Goal: Task Accomplishment & Management: Manage account settings

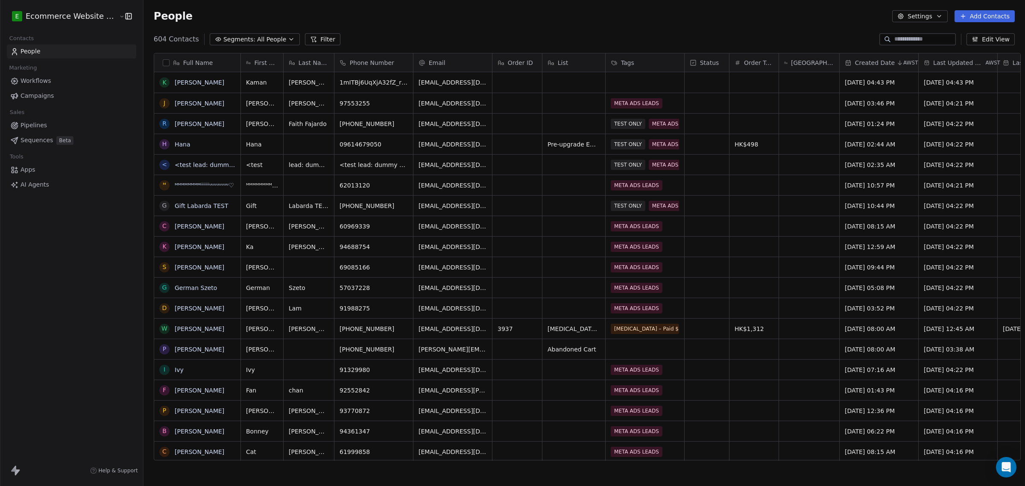
scroll to position [420, 880]
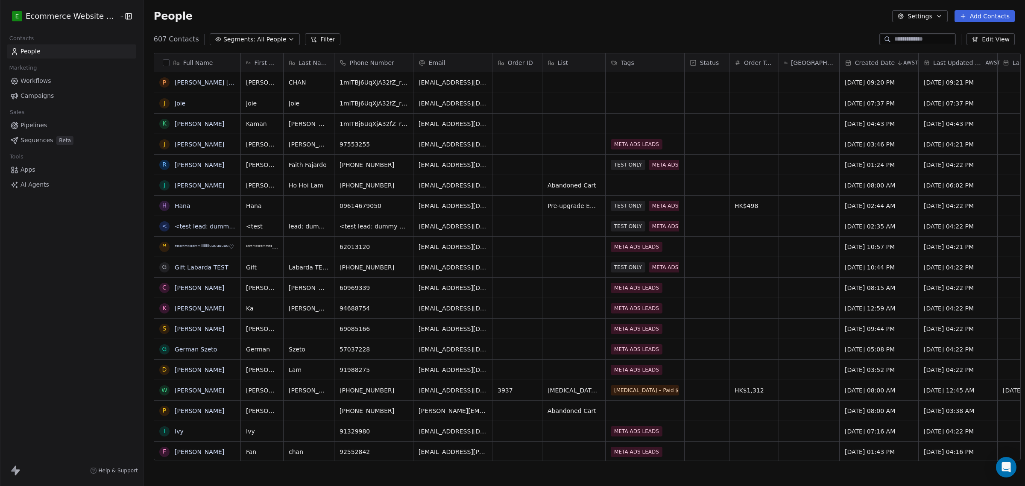
click at [992, 43] on button "Edit View" at bounding box center [991, 39] width 48 height 12
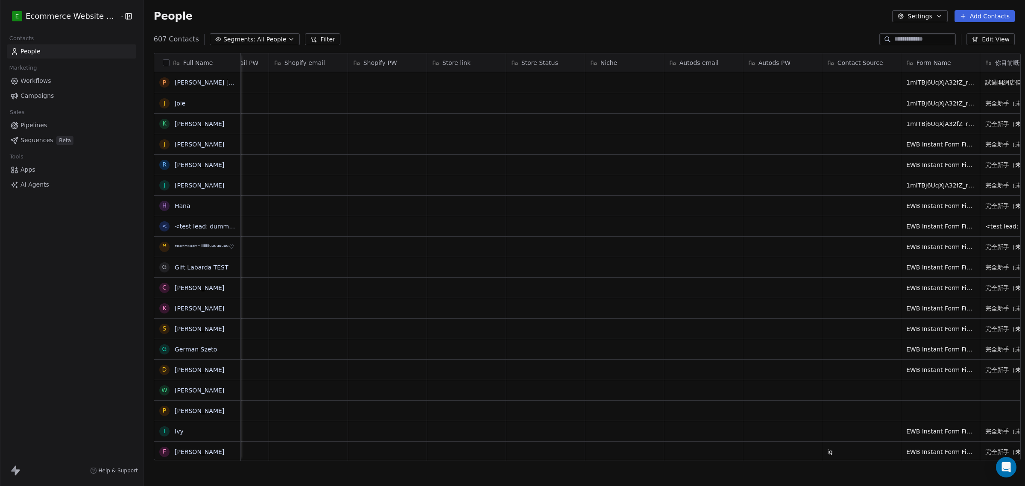
scroll to position [0, 1561]
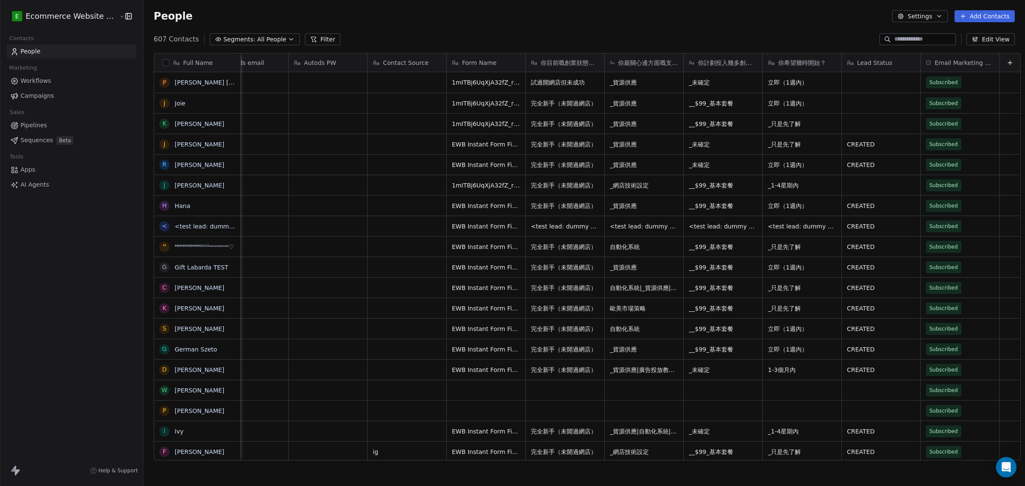
click at [979, 42] on icon "button" at bounding box center [975, 39] width 7 height 7
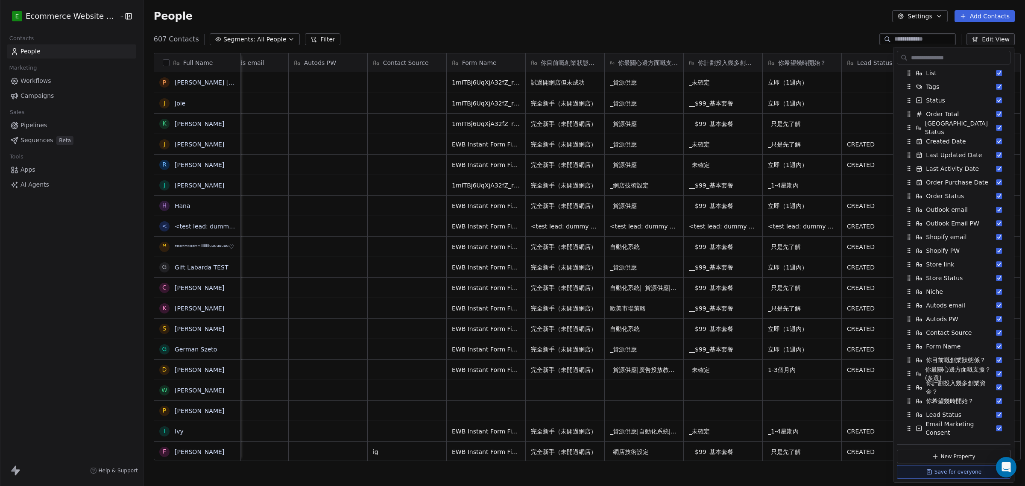
scroll to position [107, 0]
drag, startPoint x: 964, startPoint y: 434, endPoint x: 921, endPoint y: 103, distance: 334.8
click at [921, 103] on div "In View Full Name First Name Last Name Phone Number Email Order ID List Tags St…" at bounding box center [954, 261] width 114 height 601
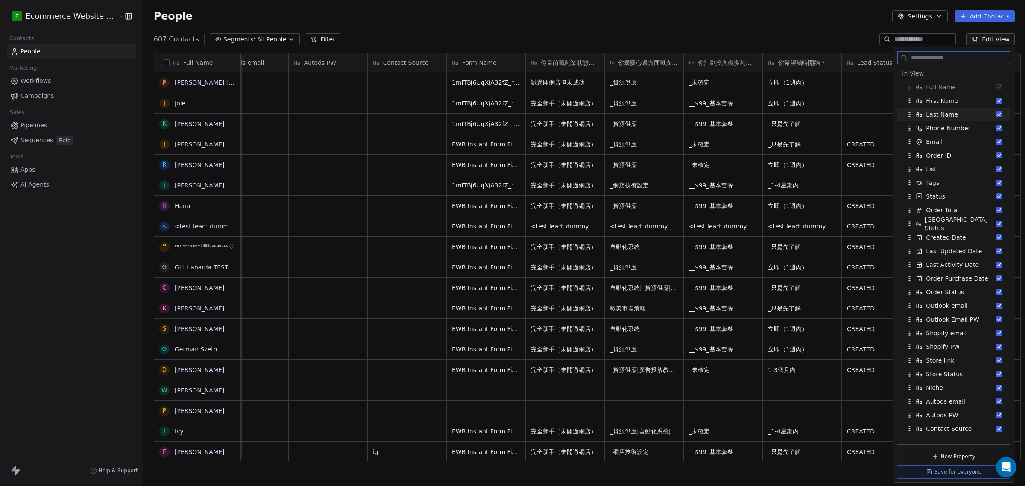
scroll to position [6, 0]
drag, startPoint x: 906, startPoint y: 64, endPoint x: 928, endPoint y: 164, distance: 102.1
click at [930, 159] on div "In View Full Name First Name Last Name Phone Number Email Order ID List Tags St…" at bounding box center [954, 264] width 120 height 435
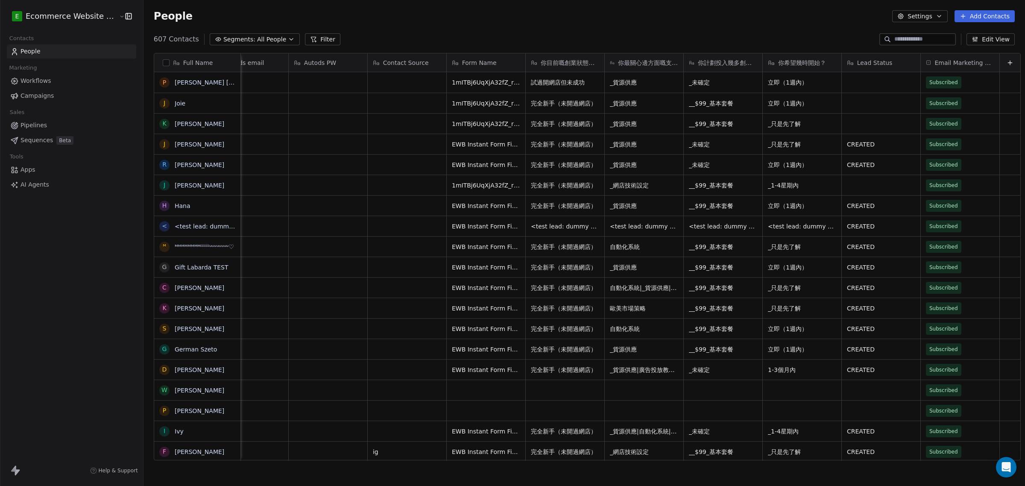
drag, startPoint x: 177, startPoint y: 58, endPoint x: 510, endPoint y: 58, distance: 332.4
click at [510, 58] on div "Full Name P [PERSON_NAME] [PERSON_NAME] J [PERSON_NAME] Kaman [PERSON_NAME] J […" at bounding box center [587, 257] width 866 height 408
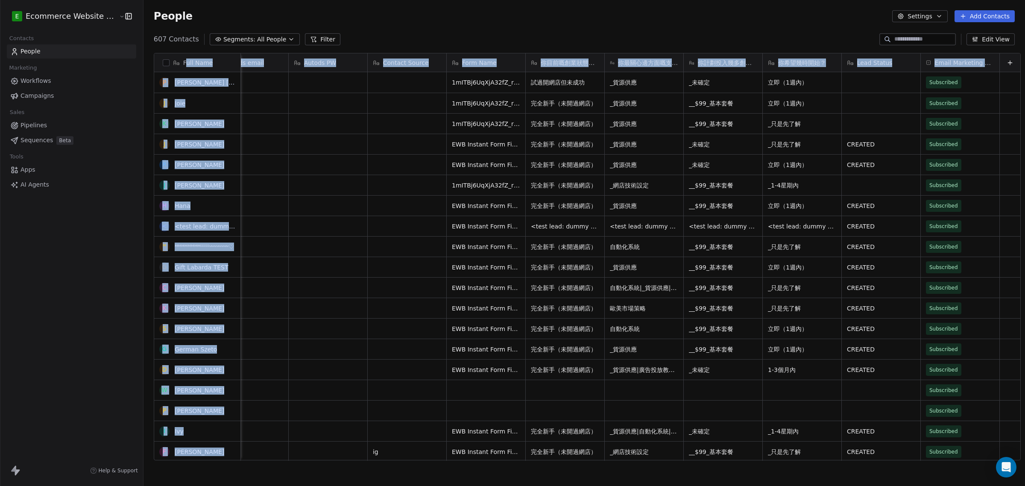
drag, startPoint x: 182, startPoint y: 57, endPoint x: 972, endPoint y: 65, distance: 790.8
click at [972, 65] on div "Full Name P [PERSON_NAME] [PERSON_NAME] J [PERSON_NAME] Kaman [PERSON_NAME] J […" at bounding box center [587, 257] width 866 height 408
click at [1003, 41] on button "Edit View" at bounding box center [991, 39] width 48 height 12
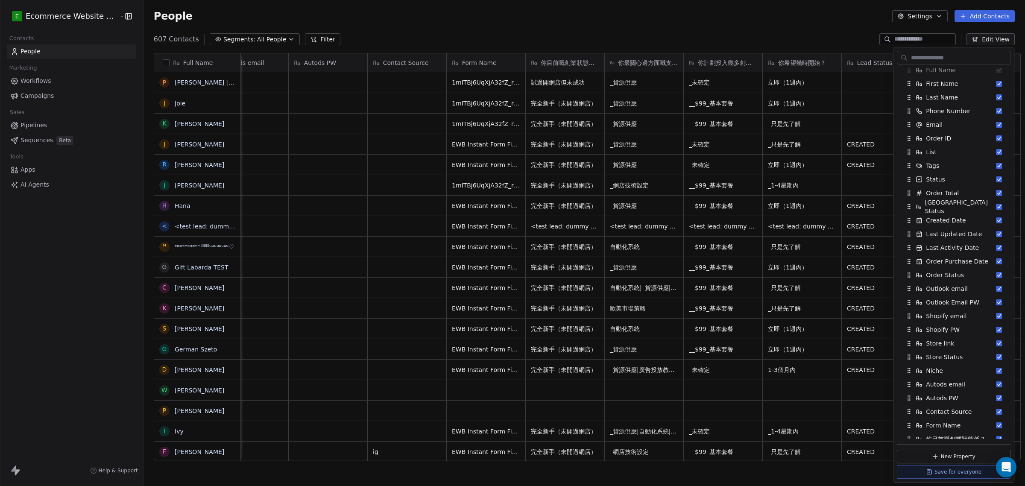
scroll to position [0, 0]
click at [1017, 259] on div "Full Name P [PERSON_NAME] [PERSON_NAME] J [PERSON_NAME] Kaman [PERSON_NAME] J […" at bounding box center [585, 260] width 882 height 428
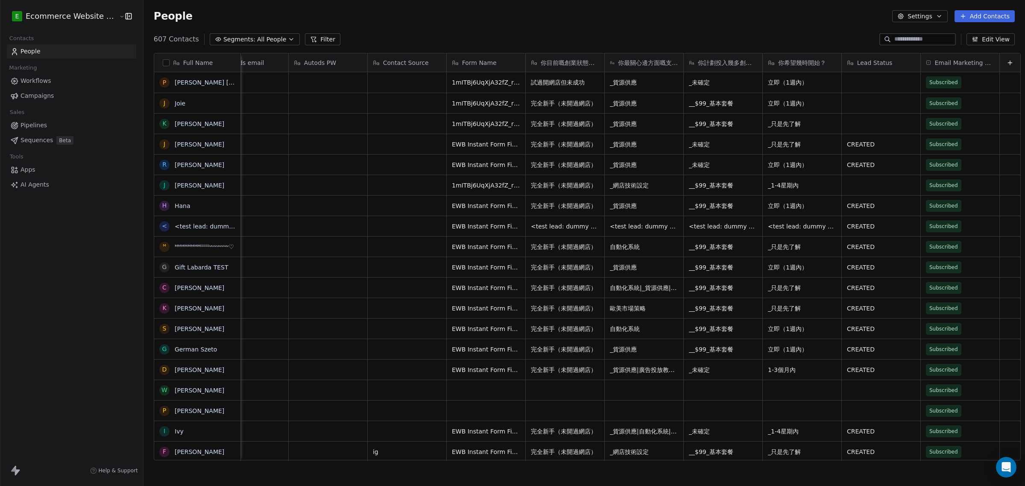
click at [986, 38] on button "Edit View" at bounding box center [991, 39] width 48 height 12
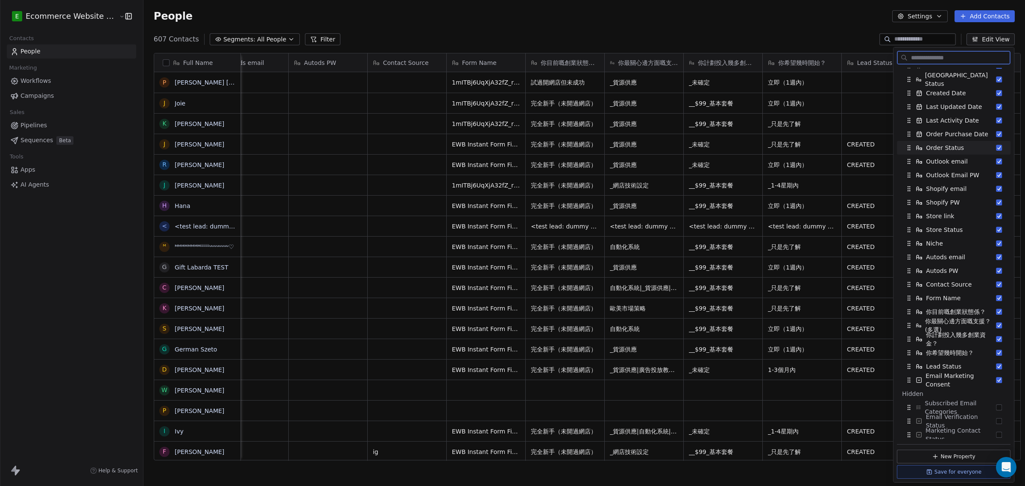
scroll to position [160, 0]
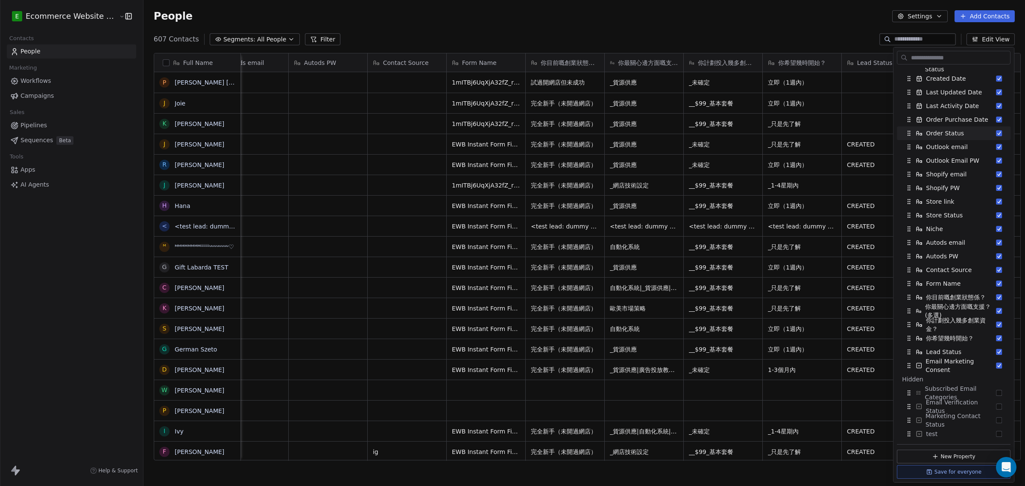
click at [744, 38] on div "607 Contacts Segments: All People Filter Edit View" at bounding box center [585, 39] width 882 height 14
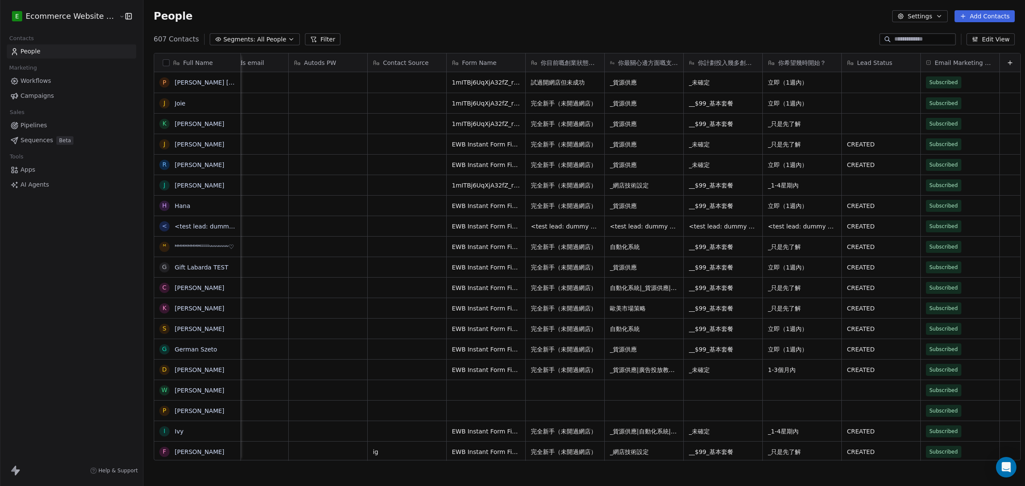
click at [722, 60] on span "你計劃投入幾多創業資金？" at bounding box center [727, 63] width 59 height 9
click at [722, 60] on html "E Ecommerce Website Builder Contacts People Marketing Workflows Campaigns Sales…" at bounding box center [512, 243] width 1025 height 486
click at [714, 78] on span "Edit property" at bounding box center [705, 81] width 39 height 9
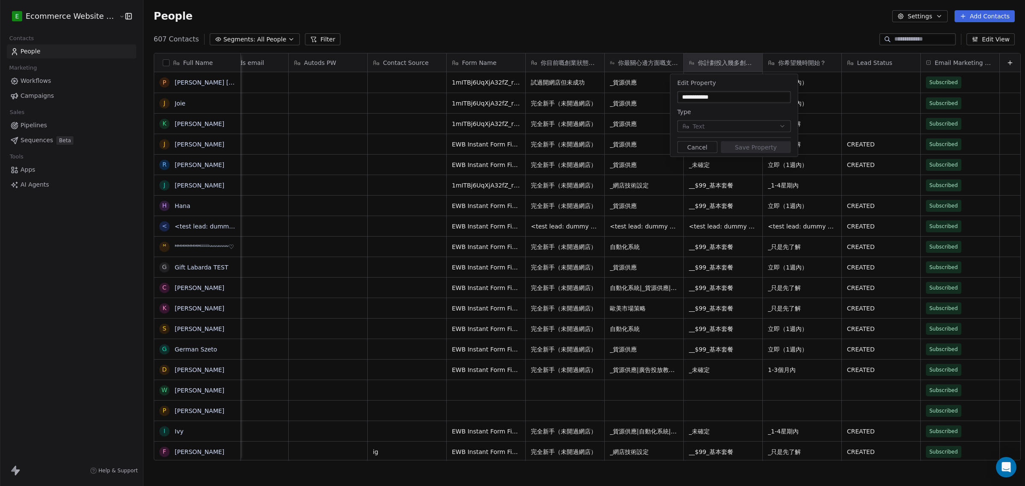
click at [798, 60] on html "E Ecommerce Website Builder Contacts People Marketing Workflows Campaigns Sales…" at bounding box center [512, 243] width 1025 height 486
click at [802, 60] on html "E Ecommerce Website Builder Contacts People Marketing Workflows Campaigns Sales…" at bounding box center [512, 243] width 1025 height 486
click at [763, 51] on html "E Ecommerce Website Builder Contacts People Marketing Workflows Campaigns Sales…" at bounding box center [512, 243] width 1025 height 486
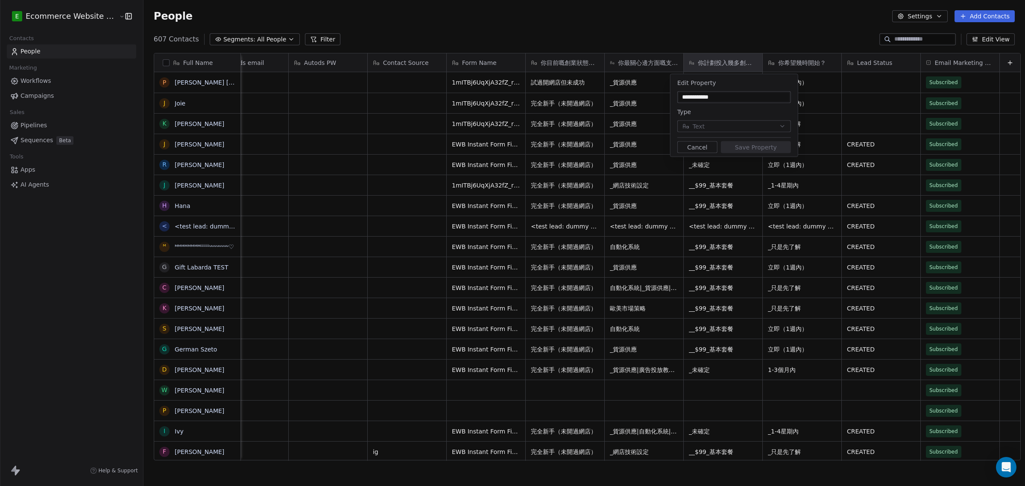
click at [739, 54] on html "E Ecommerce Website Builder Contacts People Marketing Workflows Campaigns Sales…" at bounding box center [512, 243] width 1025 height 486
click at [738, 61] on html "E Ecommerce Website Builder Contacts People Marketing Workflows Campaigns Sales…" at bounding box center [512, 243] width 1025 height 486
click at [710, 48] on html "E Ecommerce Website Builder Contacts People Marketing Workflows Campaigns Sales…" at bounding box center [512, 243] width 1025 height 486
click at [766, 61] on html "E Ecommerce Website Builder Contacts People Marketing Workflows Campaigns Sales…" at bounding box center [512, 243] width 1025 height 486
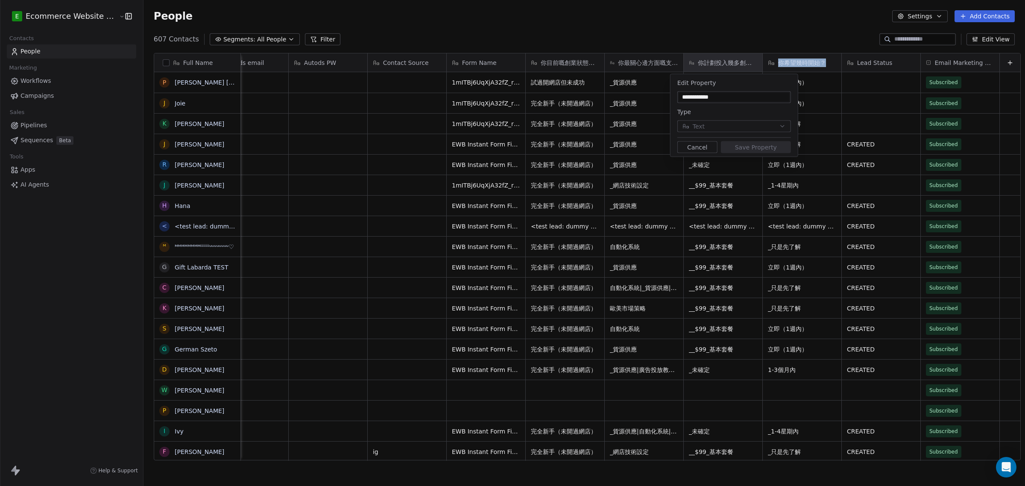
click at [766, 61] on html "E Ecommerce Website Builder Contacts People Marketing Workflows Campaigns Sales…" at bounding box center [512, 243] width 1025 height 486
click at [705, 151] on button "Cancel" at bounding box center [698, 147] width 40 height 12
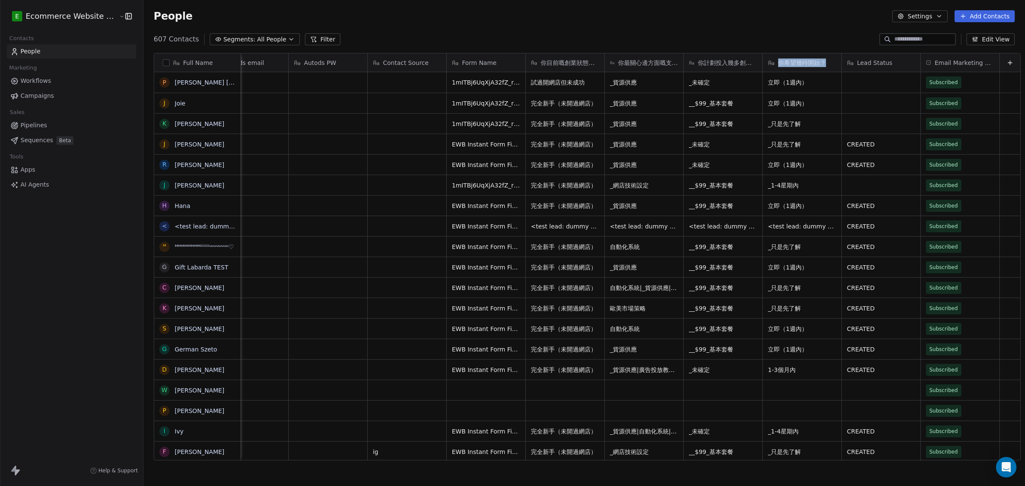
click at [789, 61] on span "你希望幾時開始？" at bounding box center [802, 63] width 48 height 9
click at [789, 61] on html "E Ecommerce Website Builder Contacts People Marketing Workflows Campaigns Sales…" at bounding box center [512, 243] width 1025 height 486
click at [789, 61] on span "你希望幾時開始？" at bounding box center [802, 63] width 48 height 9
copy span "幾時"
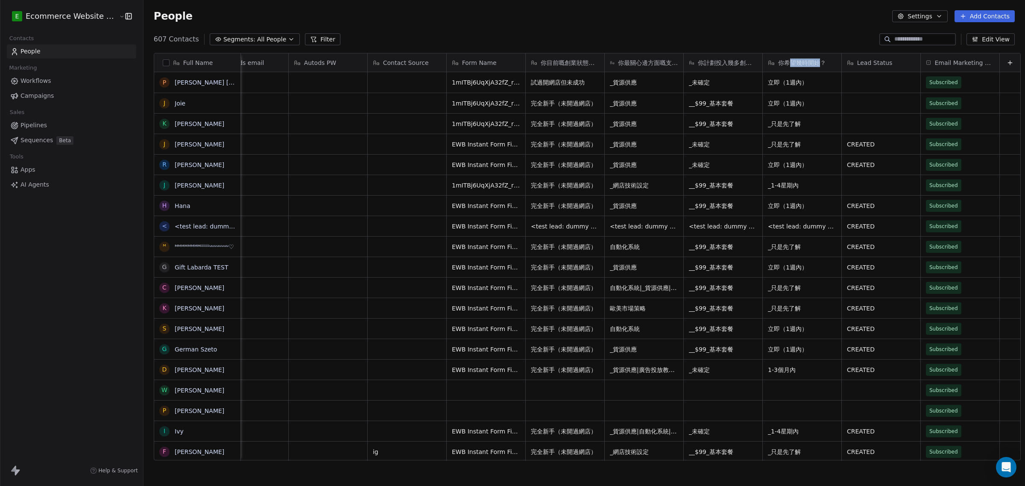
drag, startPoint x: 808, startPoint y: 63, endPoint x: 777, endPoint y: 63, distance: 30.3
click at [777, 63] on html "E Ecommerce Website Builder Contacts People Marketing Workflows Campaigns Sales…" at bounding box center [512, 243] width 1025 height 486
click at [778, 63] on span "你希望幾時開始？" at bounding box center [802, 63] width 48 height 9
click at [777, 63] on html "E Ecommerce Website Builder Contacts People Marketing Workflows Campaigns Sales…" at bounding box center [512, 243] width 1025 height 486
click at [787, 82] on span "Edit property" at bounding box center [784, 81] width 39 height 9
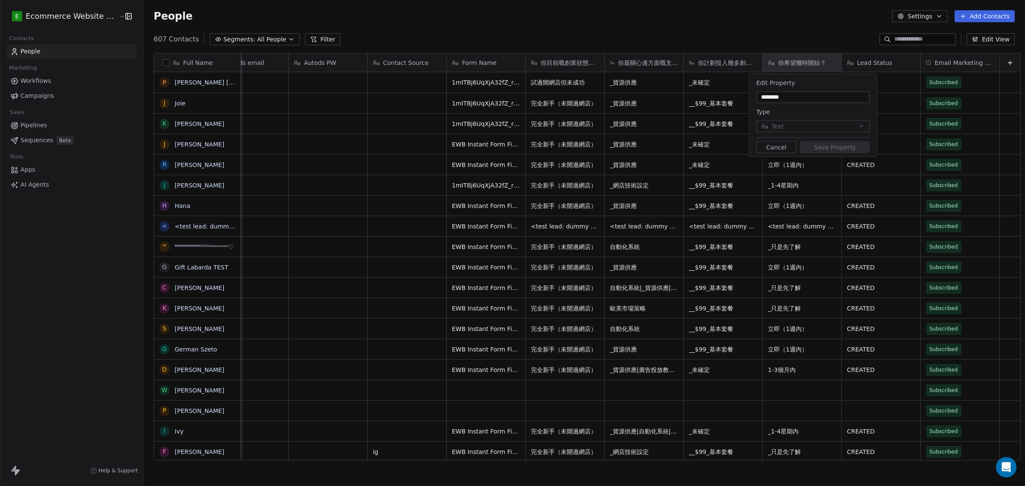
click at [800, 56] on html "E Ecommerce Website Builder Contacts People Marketing Workflows Campaigns Sales…" at bounding box center [512, 243] width 1025 height 486
click at [862, 56] on html "E Ecommerce Website Builder Contacts People Marketing Workflows Campaigns Sales…" at bounding box center [512, 243] width 1025 height 486
click at [784, 140] on div "Edit Property ******** Type Text Cancel Save Property" at bounding box center [813, 115] width 127 height 82
click at [783, 146] on button "Cancel" at bounding box center [777, 147] width 40 height 12
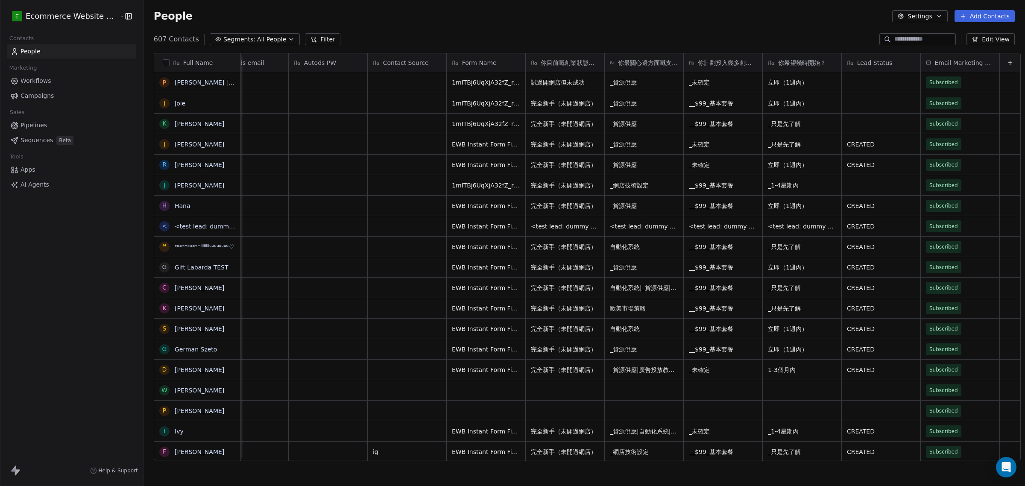
click at [554, 63] on span "你目前嘅創業狀態係？" at bounding box center [570, 63] width 58 height 9
click at [558, 82] on span "Edit property" at bounding box center [547, 81] width 39 height 9
click at [673, 20] on html "E Ecommerce Website Builder Contacts People Marketing Workflows Campaigns Sales…" at bounding box center [512, 243] width 1025 height 486
click at [539, 144] on button "Cancel" at bounding box center [539, 147] width 40 height 12
click at [620, 61] on span "你最關心邊方面嘅支援？ (多選)" at bounding box center [648, 63] width 60 height 9
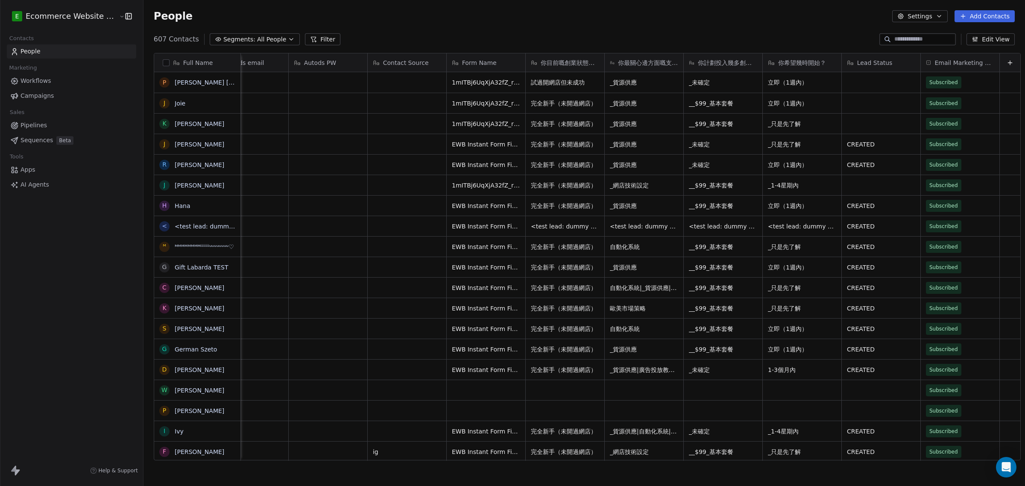
click at [620, 61] on html "E Ecommerce Website Builder Contacts People Marketing Workflows Campaigns Sales…" at bounding box center [512, 243] width 1025 height 486
click at [624, 65] on span "你最關心邊方面嘅支援？ (多選)" at bounding box center [648, 63] width 60 height 9
click at [626, 80] on span "Edit property" at bounding box center [626, 81] width 39 height 9
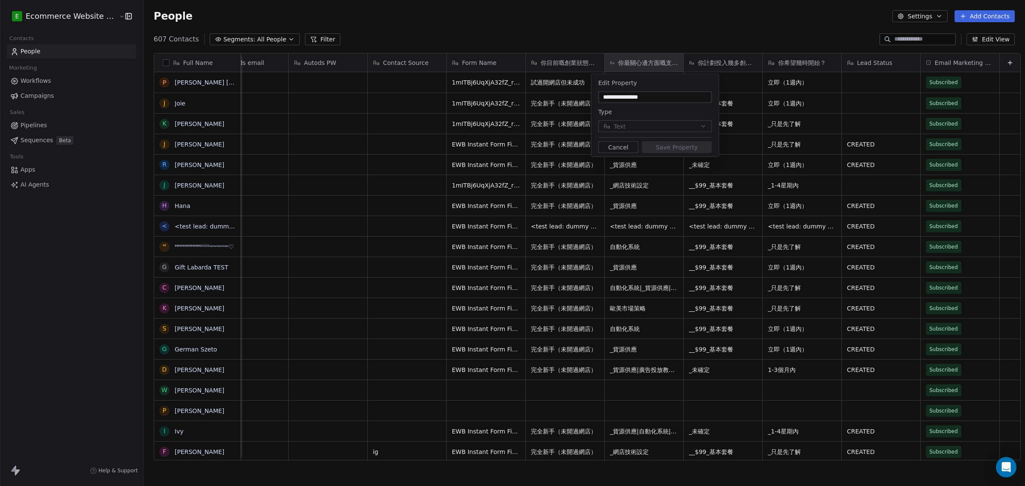
click at [622, 146] on button "Cancel" at bounding box center [618, 147] width 40 height 12
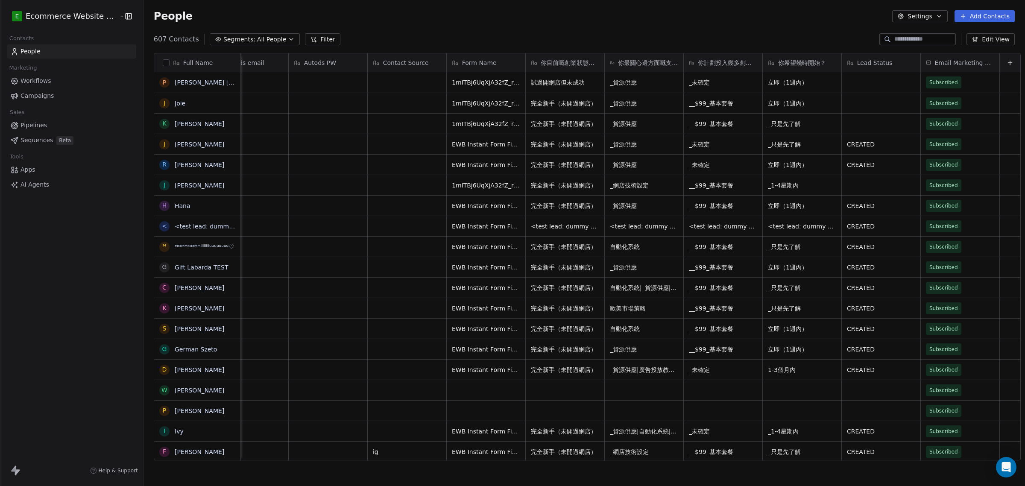
click at [701, 64] on span "你計劃投入幾多創業資金？" at bounding box center [727, 63] width 59 height 9
click at [701, 64] on html "E Ecommerce Website Builder Contacts People Marketing Workflows Campaigns Sales…" at bounding box center [512, 243] width 1025 height 486
click at [701, 64] on span "你計劃投入幾多創業資金？" at bounding box center [727, 63] width 59 height 9
click at [701, 64] on html "E Ecommerce Website Builder Contacts People Marketing Workflows Campaigns Sales…" at bounding box center [512, 243] width 1025 height 486
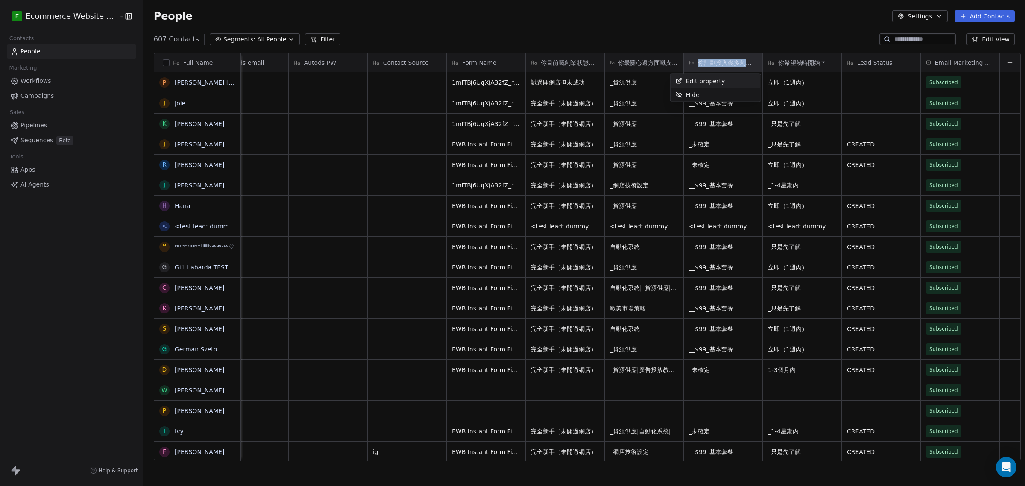
click at [713, 82] on span "Edit property" at bounding box center [705, 81] width 39 height 9
click at [454, 24] on html "E Ecommerce Website Builder Contacts People Marketing Workflows Campaigns Sales…" at bounding box center [512, 243] width 1025 height 486
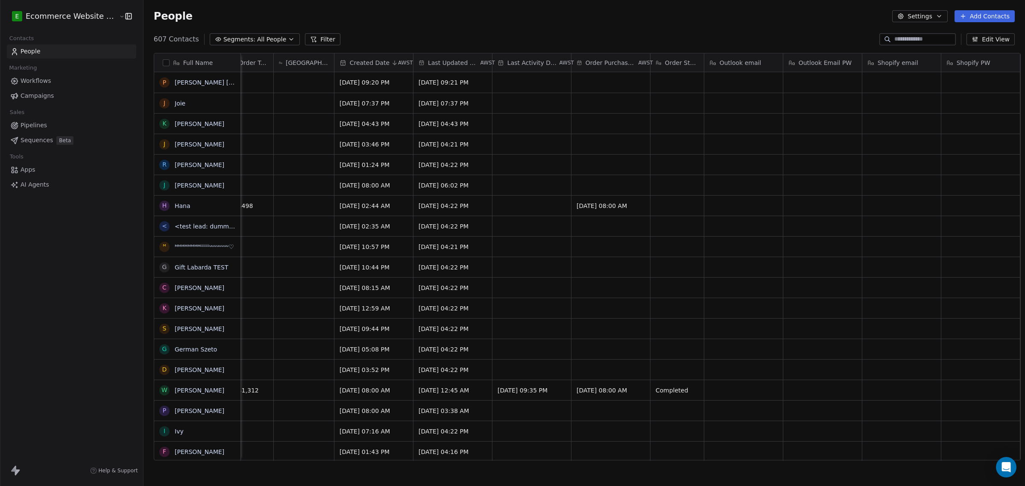
scroll to position [0, 458]
